Goal: Information Seeking & Learning: Learn about a topic

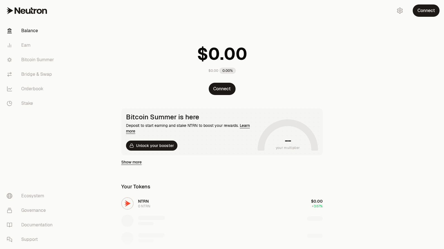
drag, startPoint x: 137, startPoint y: 101, endPoint x: 143, endPoint y: 100, distance: 5.9
click at [137, 101] on div "$0.00 0.00% Connect Bitcoin Summer is here Deposit to start earning and stake N…" at bounding box center [222, 177] width 215 height 354
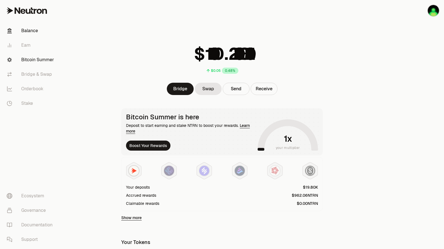
click at [31, 58] on link "Bitcoin Summer" at bounding box center [31, 60] width 58 height 15
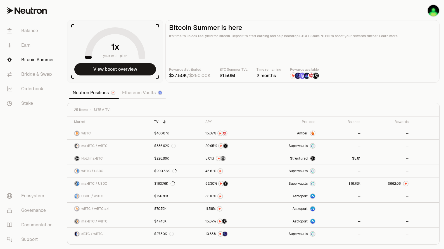
drag, startPoint x: 193, startPoint y: 97, endPoint x: 177, endPoint y: 99, distance: 16.6
click at [177, 99] on section "your multiplier View boost overview Bitcoin Summer is here It's time to unlock …" at bounding box center [254, 124] width 382 height 249
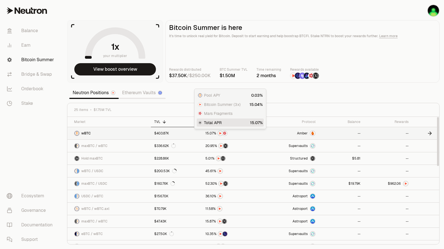
click at [214, 129] on div "Pool APY Bitcoin Summer (3x) Mars Fragments Total APR Pool APY Bitcoin Summer (…" at bounding box center [230, 109] width 72 height 41
click at [205, 135] on span "1" at bounding box center [205, 133] width 1 height 4
